Goal: Check status: Check status

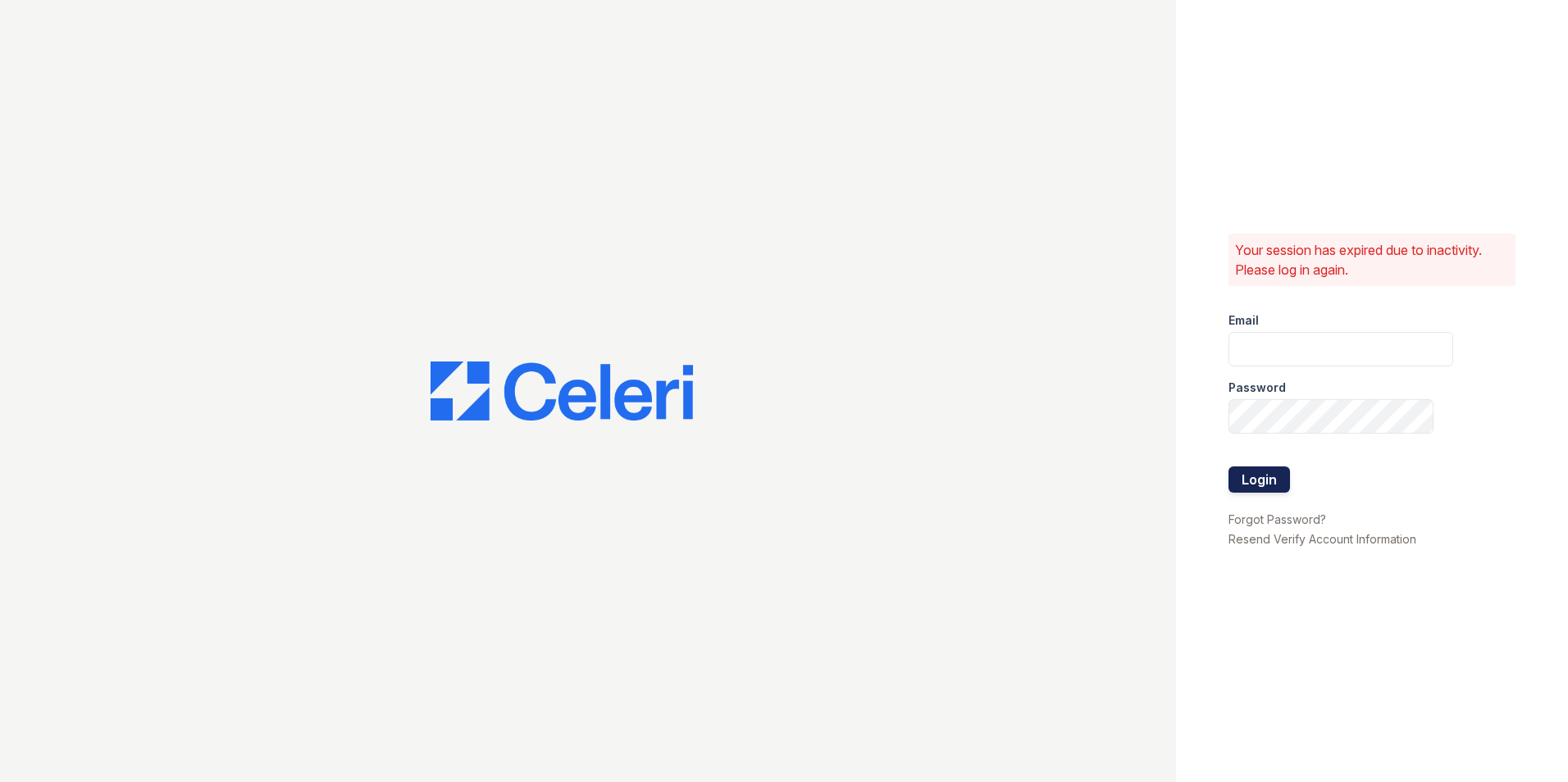
type input "smasseylogan@mmgmgt.com"
click at [1267, 478] on button "Login" at bounding box center [1259, 480] width 62 height 26
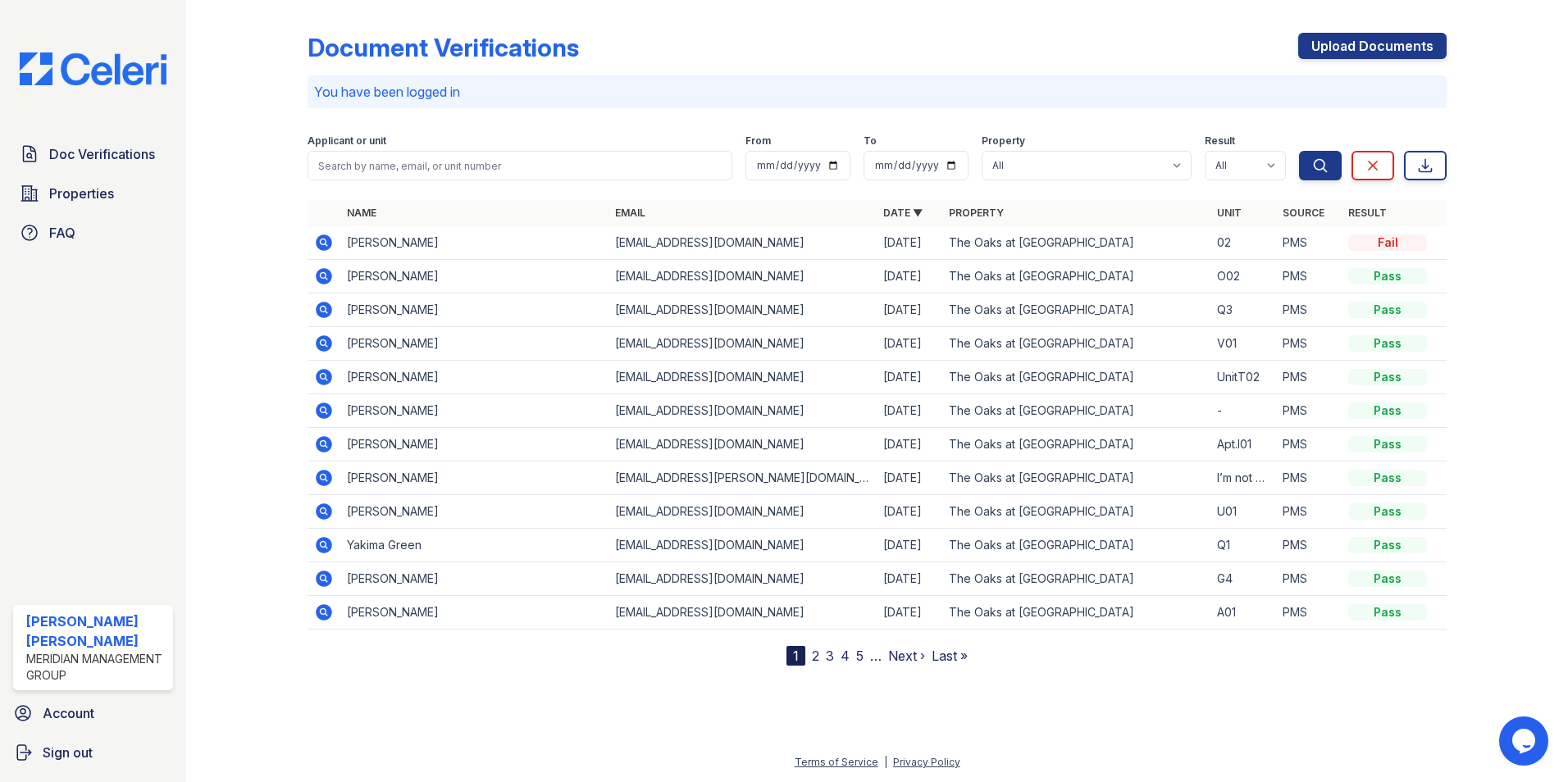
click at [324, 240] on icon at bounding box center [323, 241] width 4 height 4
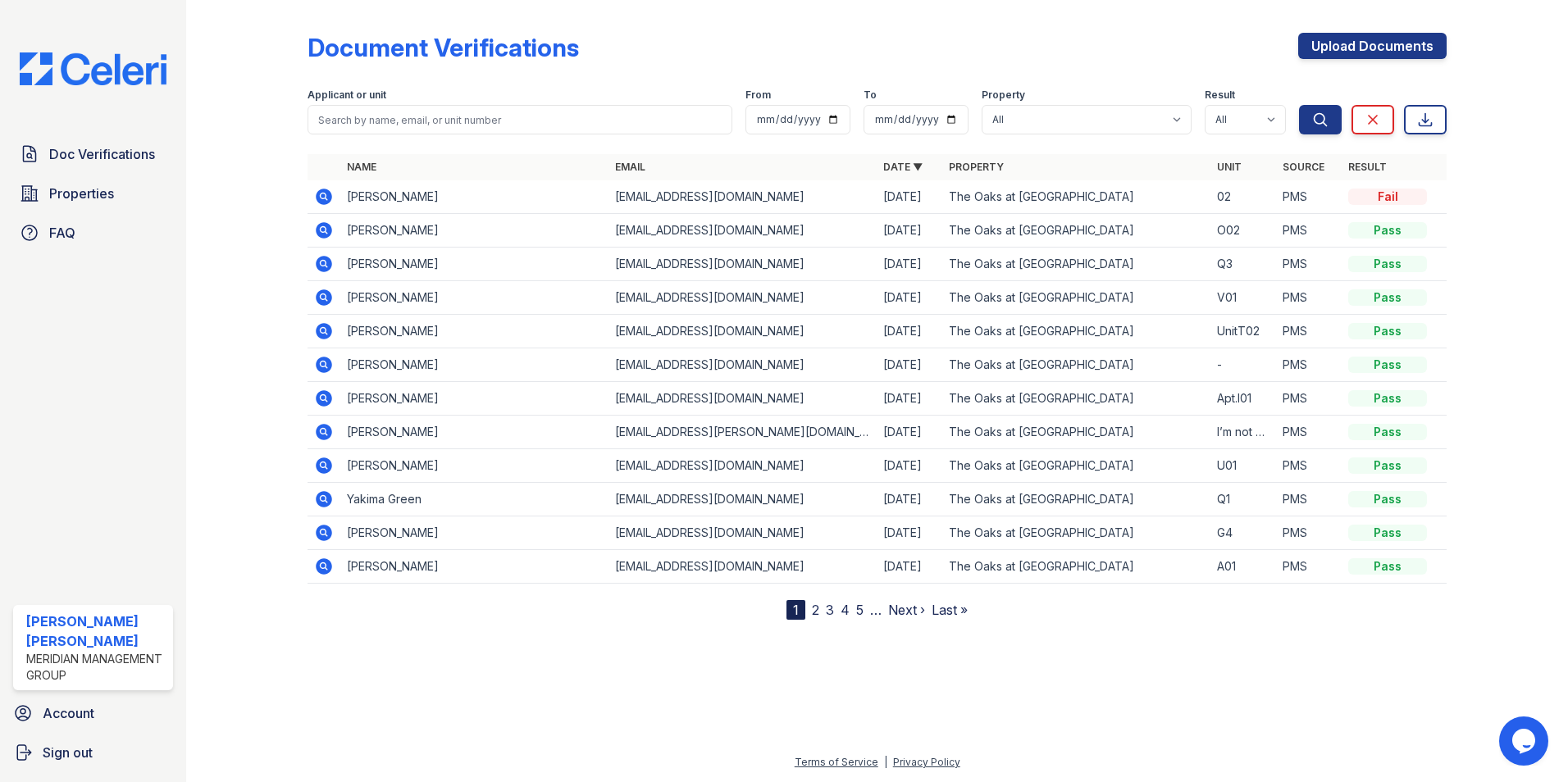
click at [322, 193] on icon at bounding box center [324, 196] width 19 height 19
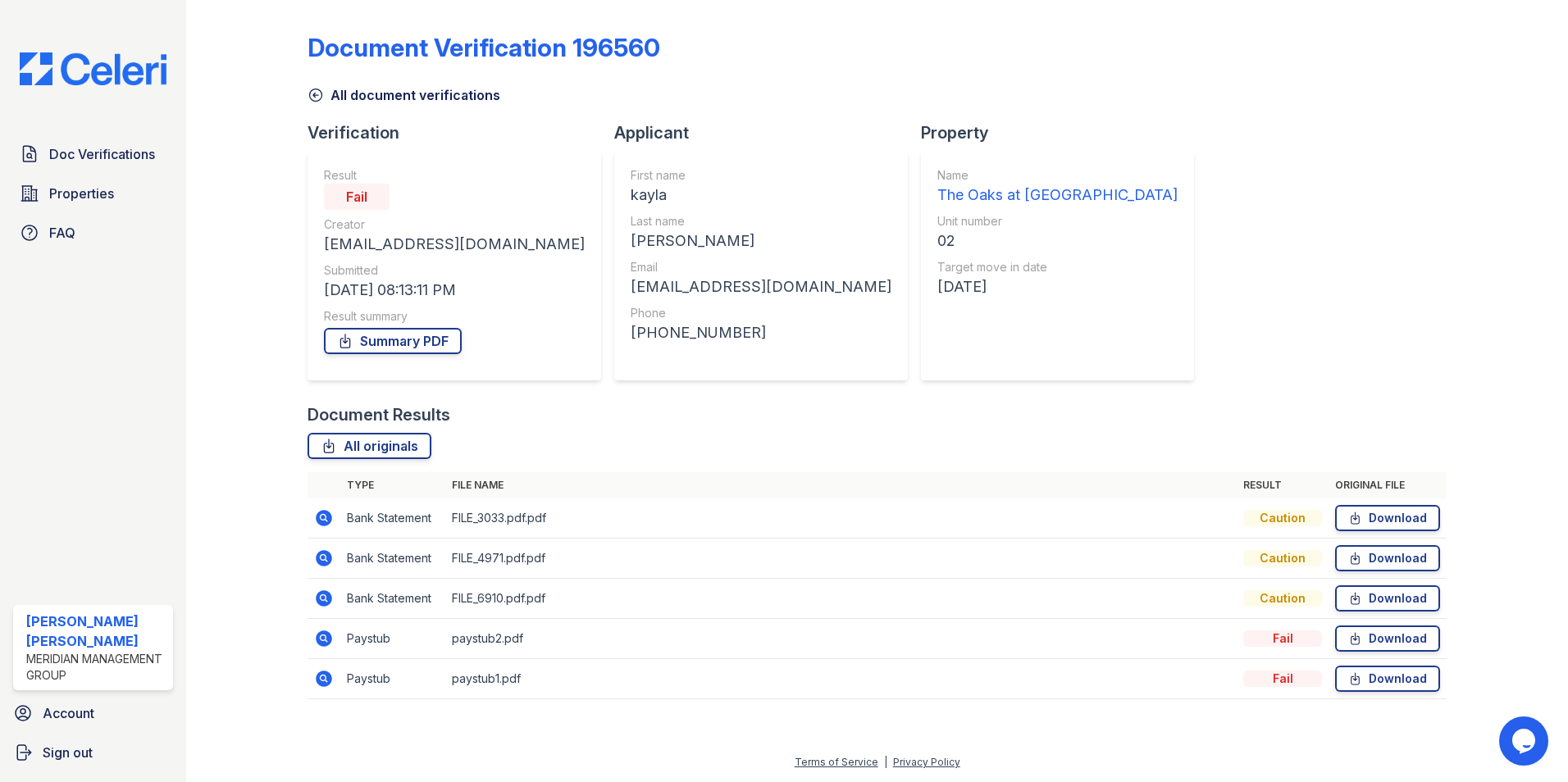
click at [324, 679] on icon at bounding box center [323, 678] width 4 height 4
